Goal: Information Seeking & Learning: Learn about a topic

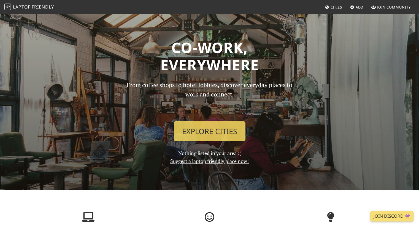
scroll to position [468, 0]
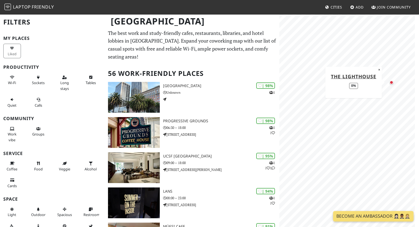
click at [391, 82] on div "Map marker" at bounding box center [391, 83] width 4 height 4
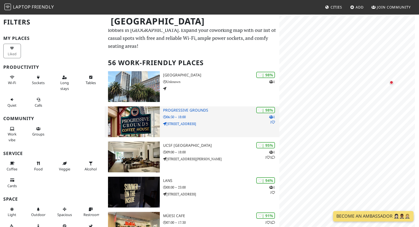
scroll to position [28, 0]
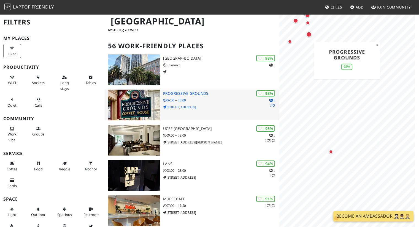
click at [126, 105] on img at bounding box center [133, 105] width 51 height 31
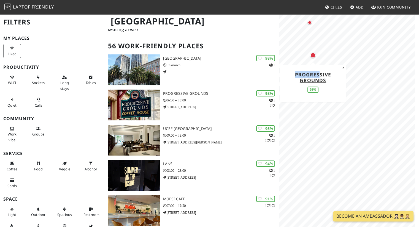
click at [380, 127] on div "© OpenStreetMap contributors | MapLibre Progressive Grounds 98% ×" at bounding box center [349, 127] width 140 height 227
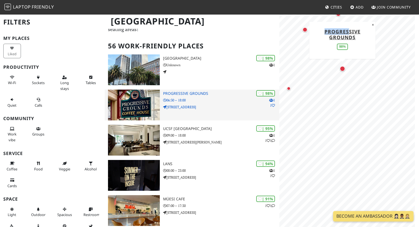
click at [153, 116] on img at bounding box center [133, 105] width 51 height 31
click at [187, 92] on h3 "Progressive Grounds" at bounding box center [221, 93] width 116 height 5
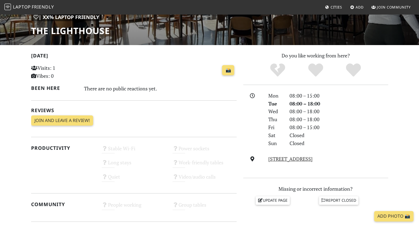
scroll to position [83, 0]
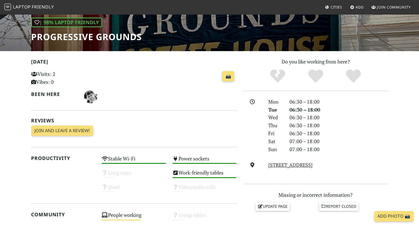
scroll to position [76, 0]
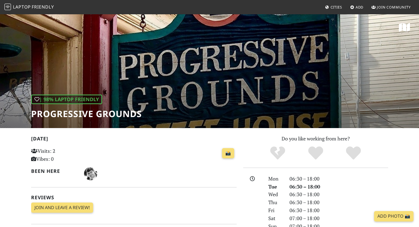
scroll to position [76, 0]
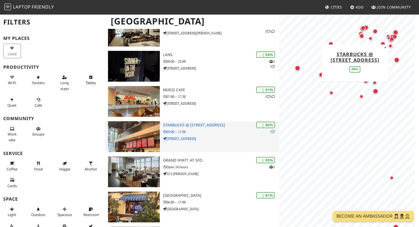
scroll to position [138, 0]
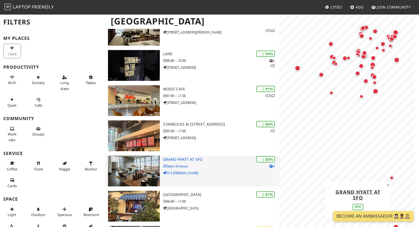
click at [254, 163] on div "| 85% 1 Grand Hyatt At SFO Open 24 hours 55 S McDonnell Rd" at bounding box center [221, 171] width 116 height 31
